Goal: Find specific page/section: Find specific page/section

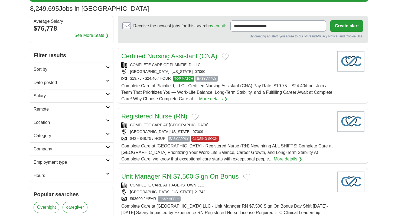
scroll to position [38, 0]
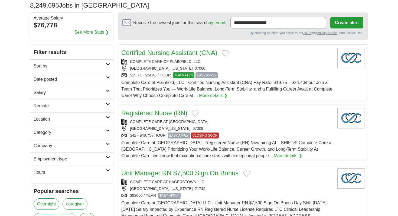
click at [74, 121] on h2 "Location" at bounding box center [70, 119] width 72 height 6
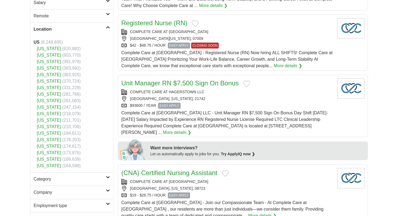
scroll to position [128, 0]
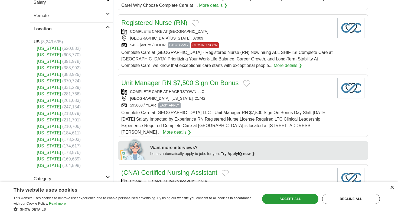
click at [48, 139] on link "[US_STATE]" at bounding box center [49, 139] width 24 height 5
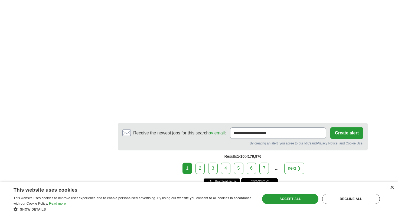
scroll to position [938, 0]
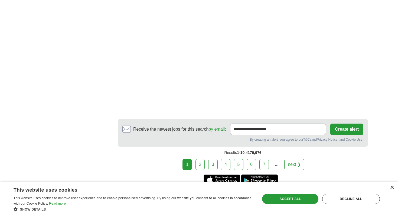
click at [198, 165] on link "2" at bounding box center [199, 164] width 9 height 11
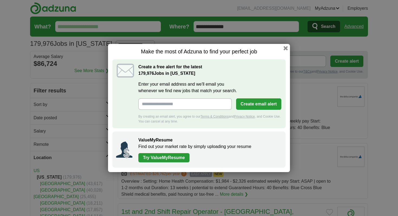
click at [281, 51] on h1 "Make the most of Adzuna to find your perfect job" at bounding box center [198, 51] width 173 height 7
click at [287, 45] on button "button" at bounding box center [286, 48] width 6 height 6
